Goal: Information Seeking & Learning: Learn about a topic

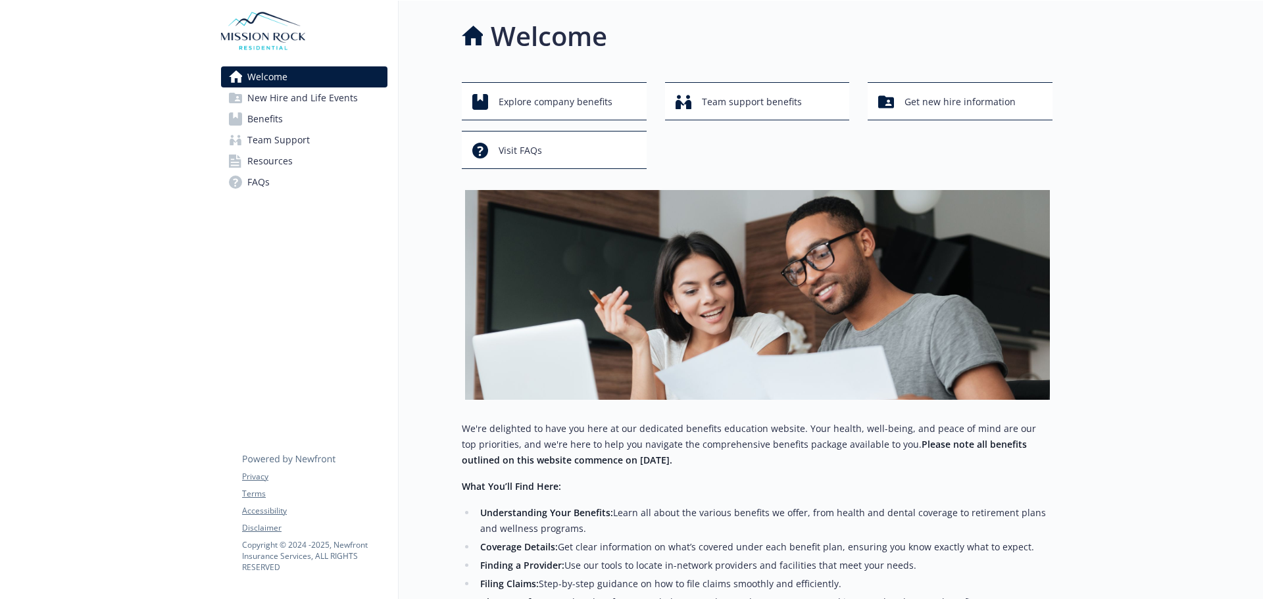
click at [285, 118] on link "Benefits" at bounding box center [304, 119] width 166 height 21
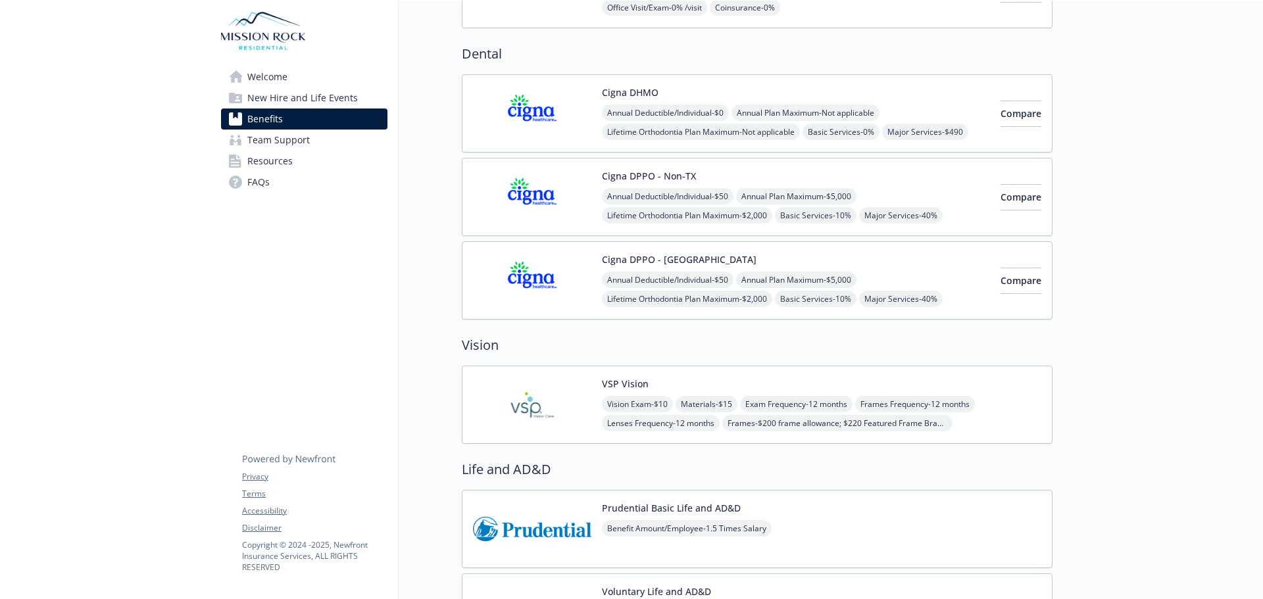
scroll to position [592, 0]
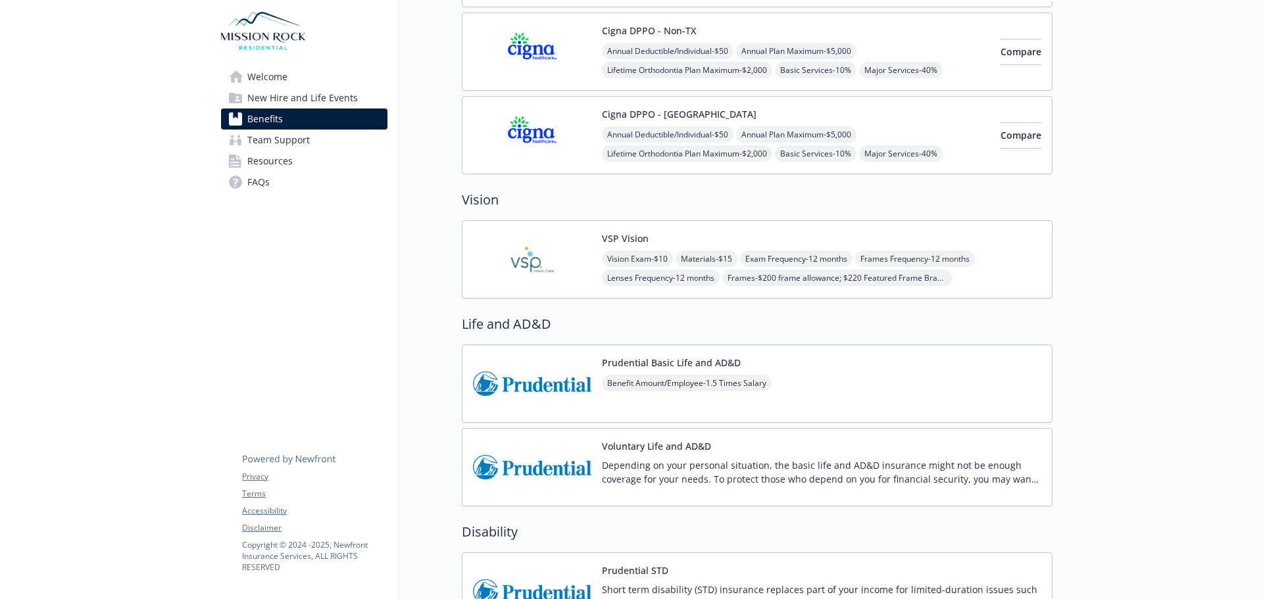
click at [970, 285] on div "Vision Exam - $10 Materials - $15 Exam Frequency - 12 months Frames Frequency -…" at bounding box center [822, 269] width 440 height 36
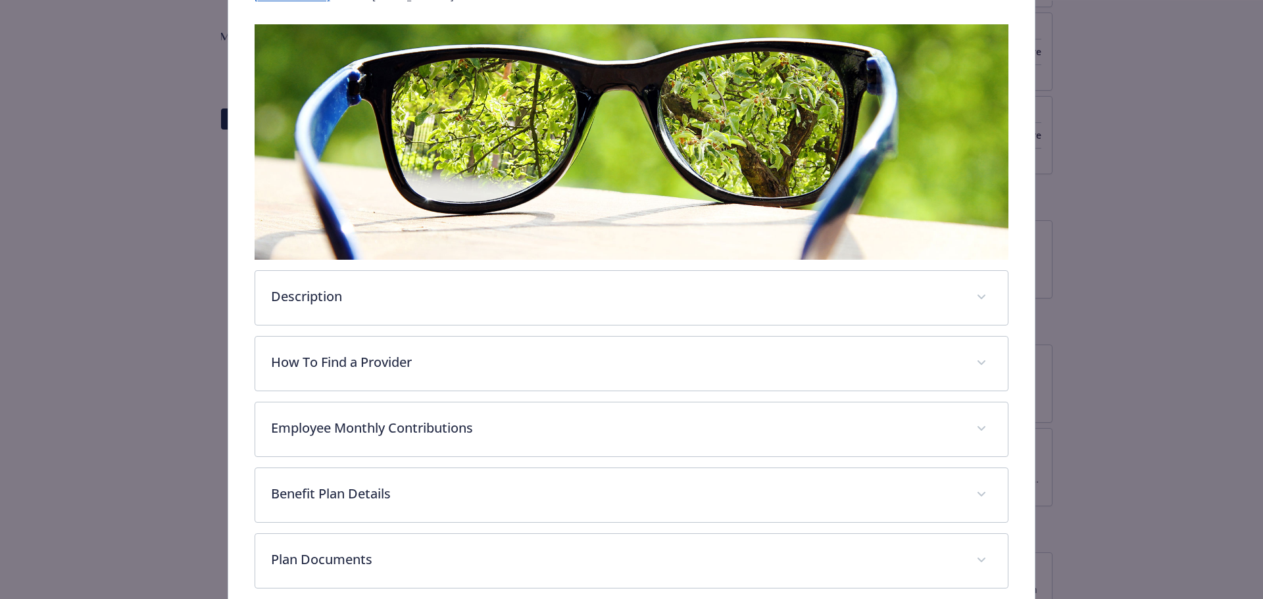
scroll to position [259, 0]
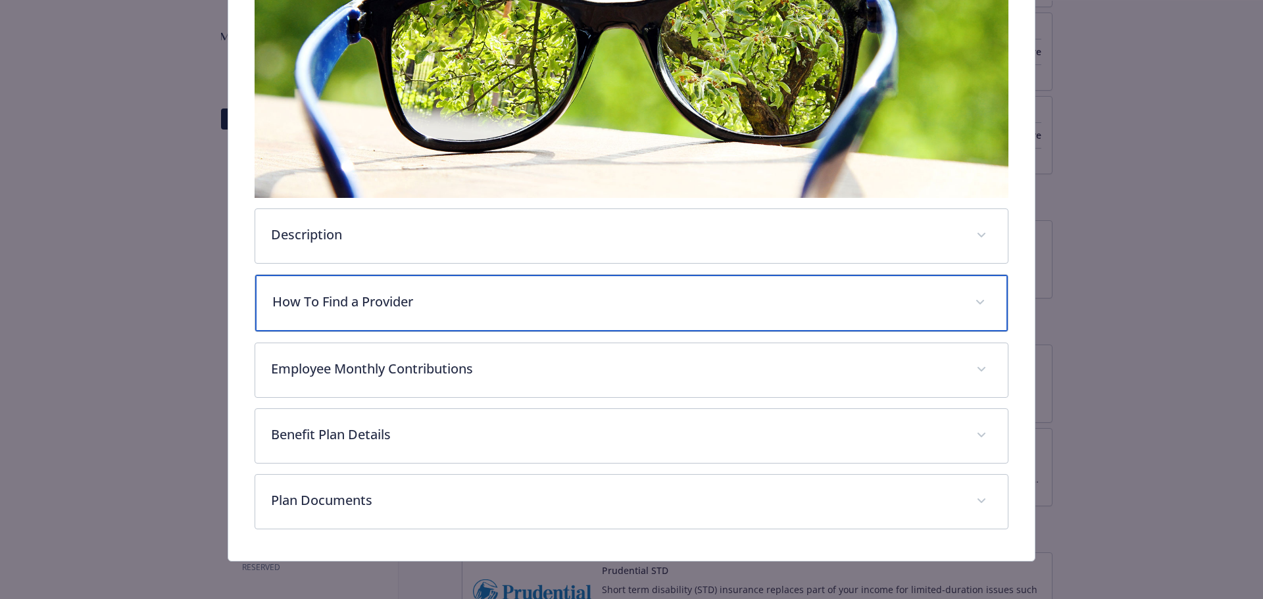
click at [433, 309] on div "How To Find a Provider" at bounding box center [631, 303] width 753 height 57
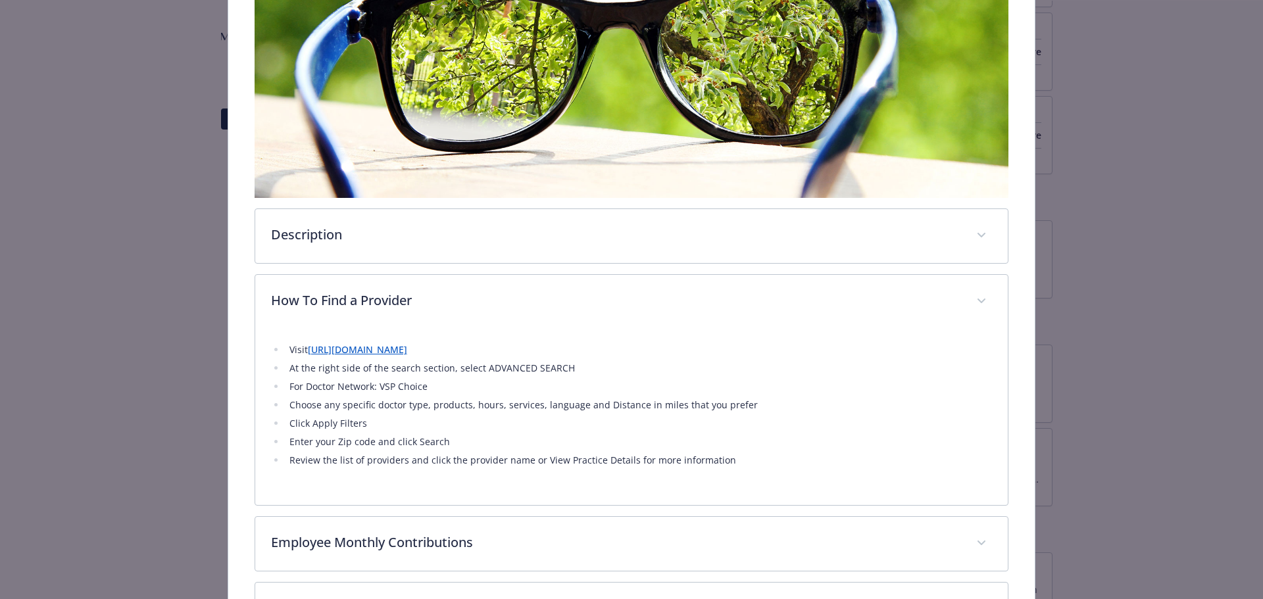
click at [407, 352] on link "[URL][DOMAIN_NAME]" at bounding box center [357, 349] width 99 height 13
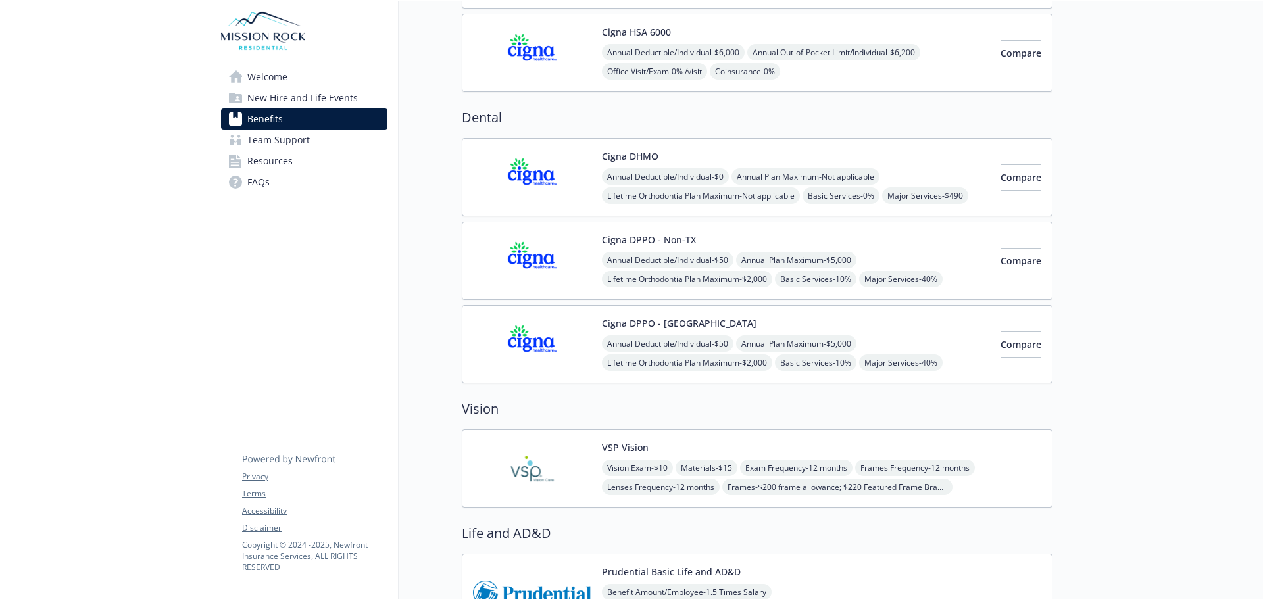
scroll to position [263, 0]
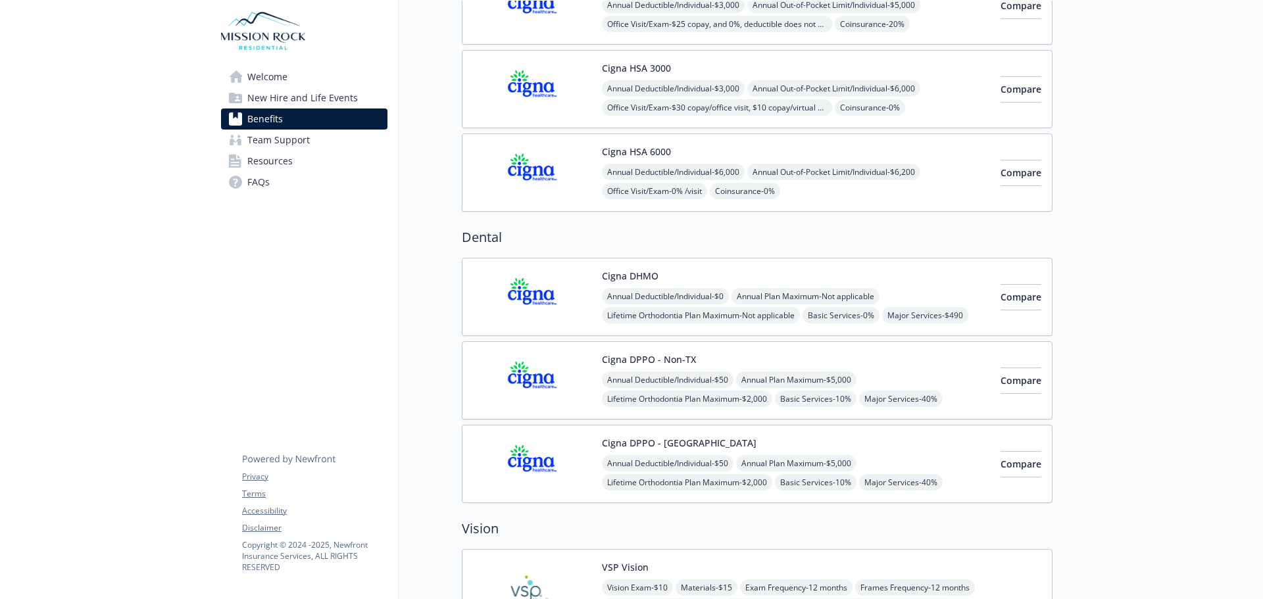
click at [908, 375] on div "Annual Deductible/Individual - $50 Annual Plan Maximum - $5,000 Lifetime Orthod…" at bounding box center [796, 399] width 388 height 55
